Goal: Transaction & Acquisition: Purchase product/service

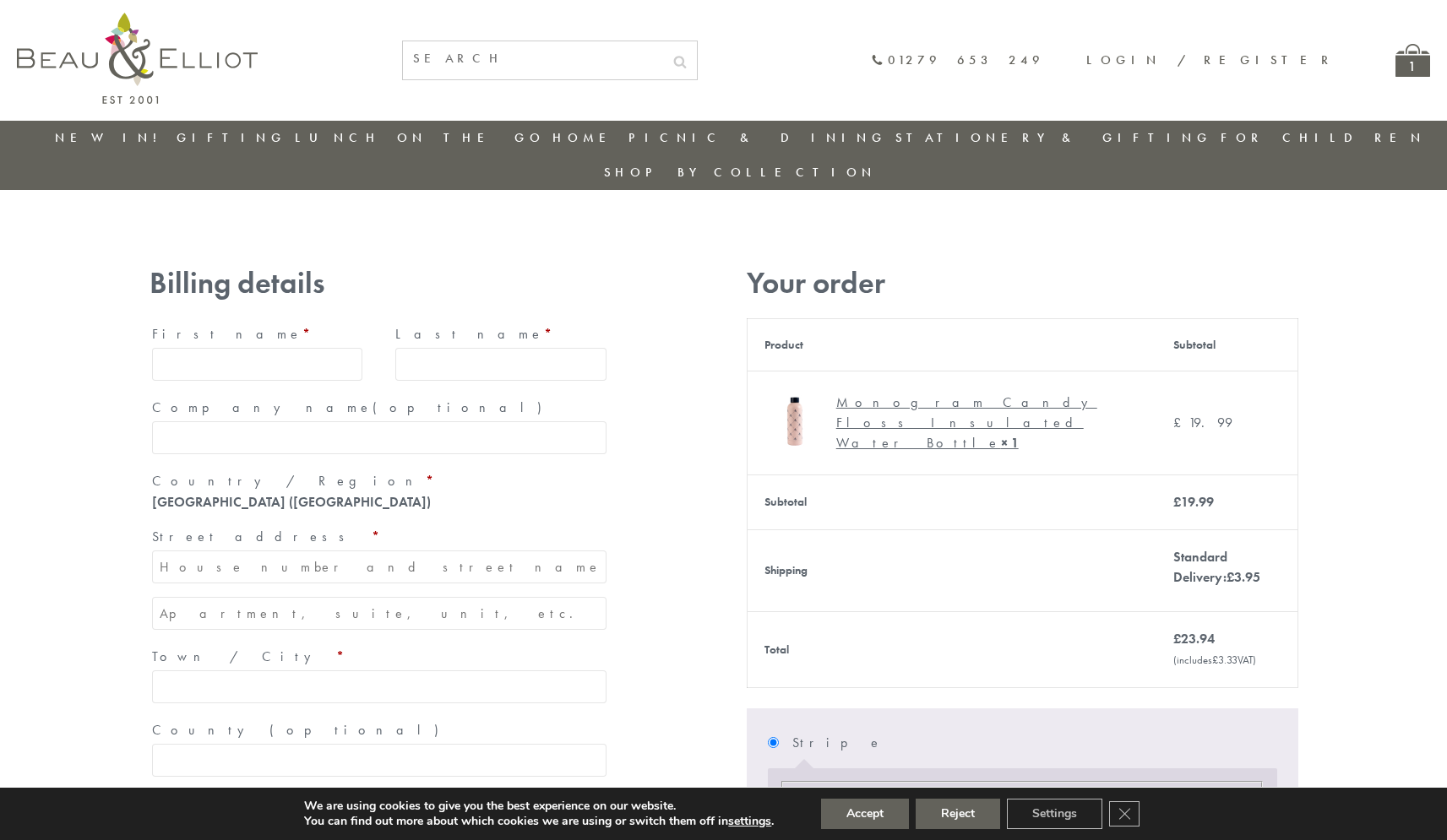
type input "maria33@yahoo.com"
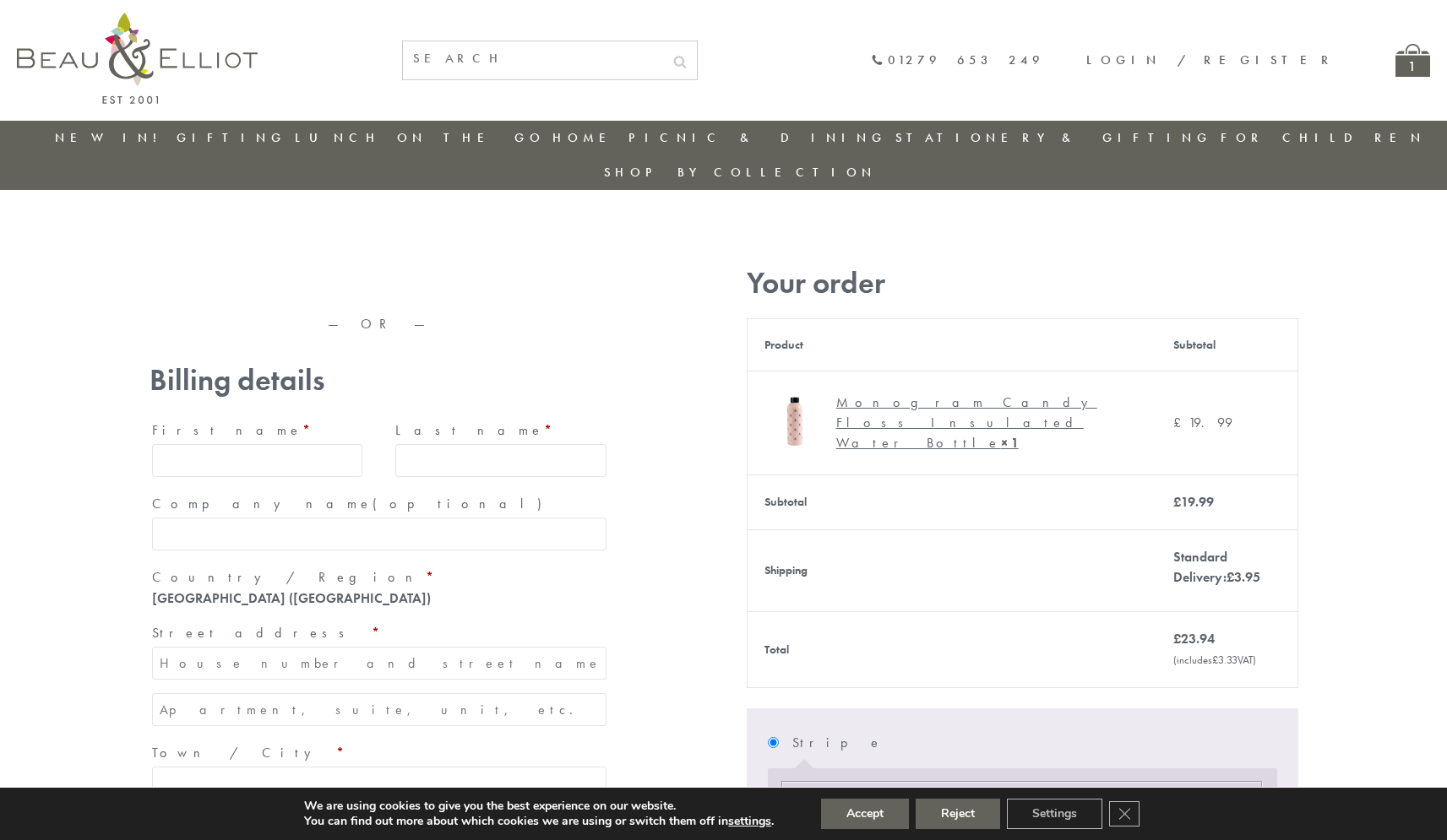
type input "Maria"
type input "Williams"
type input "23, Scottsdale, Happytown"
type input "München"
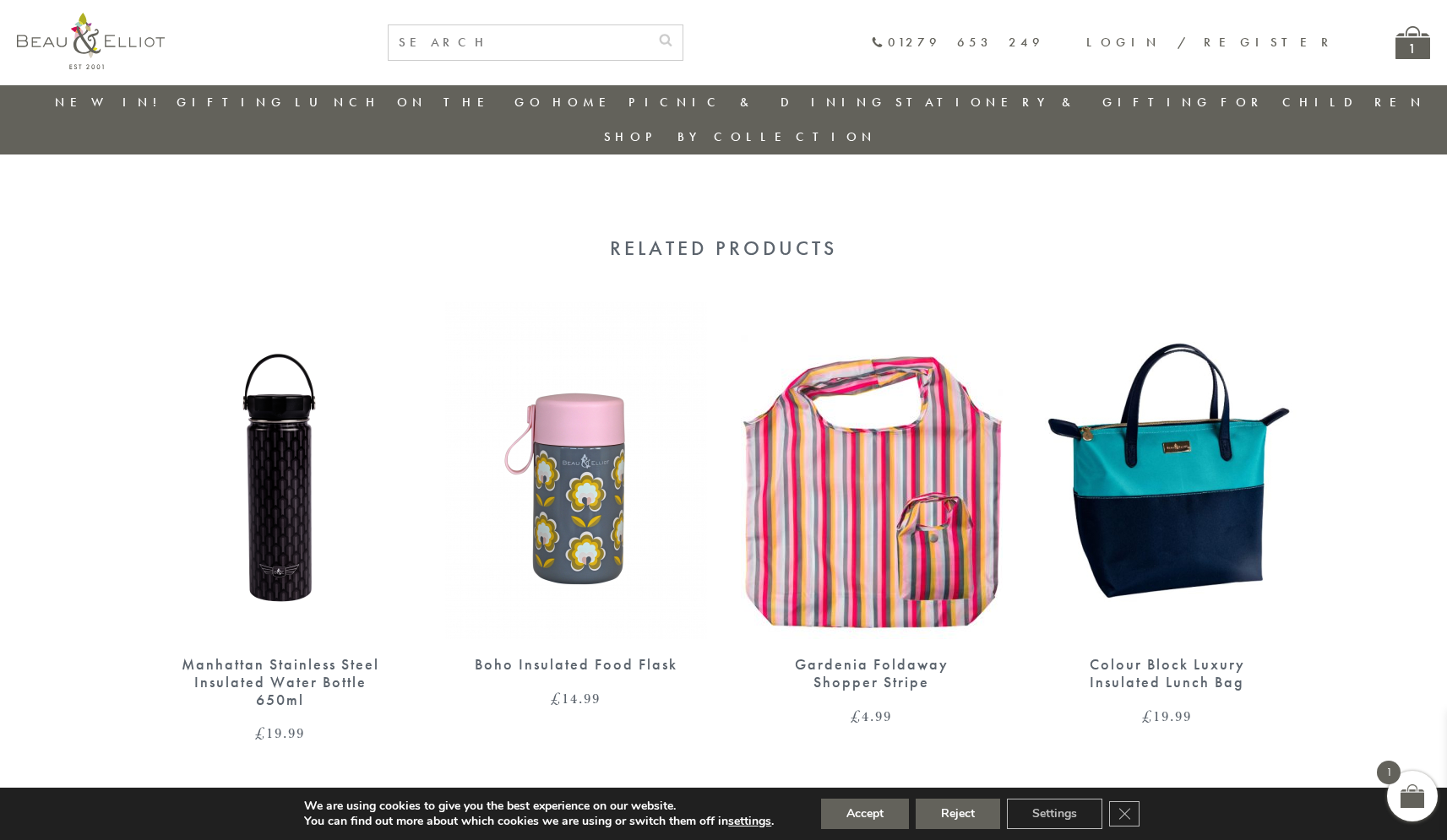
scroll to position [1333, 0]
